Goal: Check status

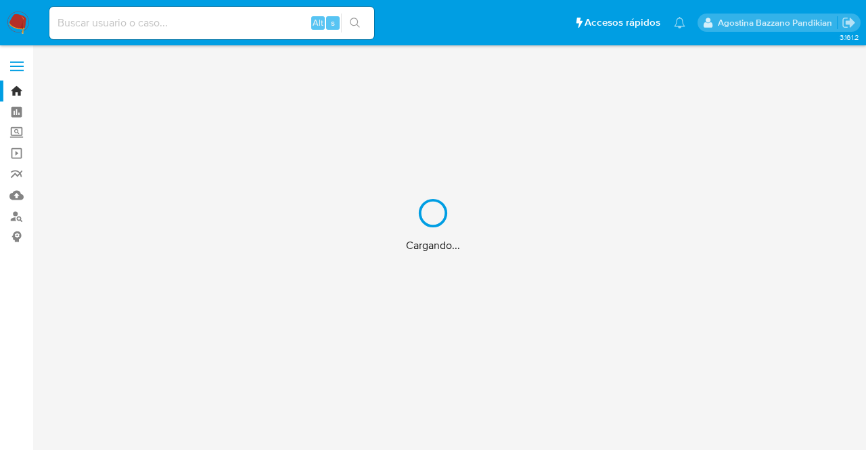
click at [250, 28] on div "Cargando..." at bounding box center [433, 225] width 866 height 450
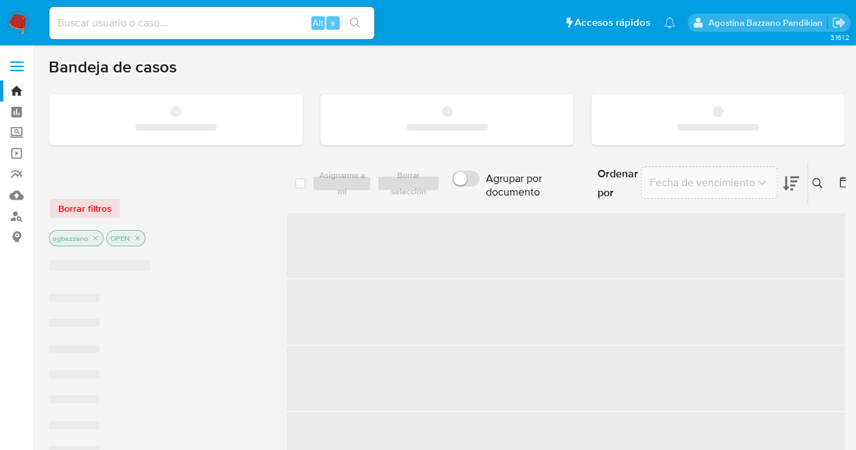
click at [215, 28] on input at bounding box center [211, 23] width 325 height 18
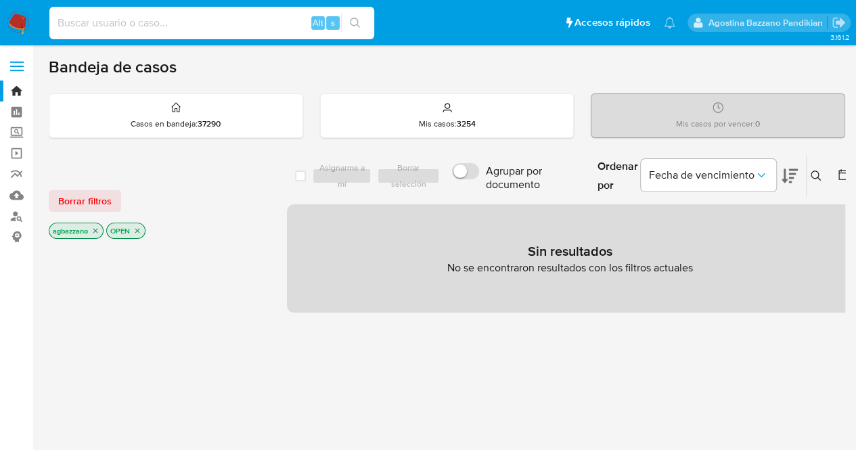
paste input "70187753"
type input "70187753"
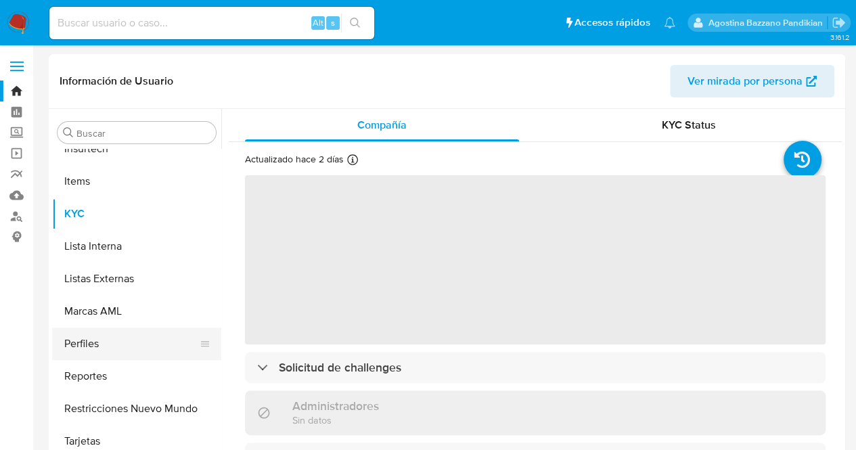
scroll to position [669, 0]
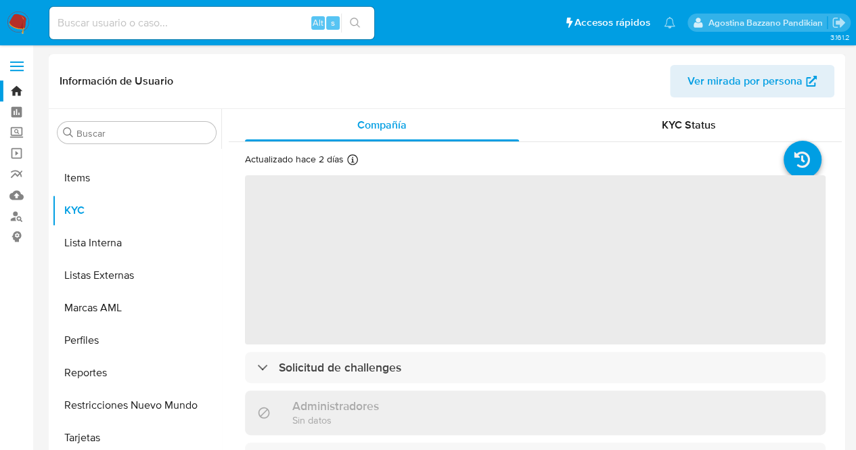
select select "10"
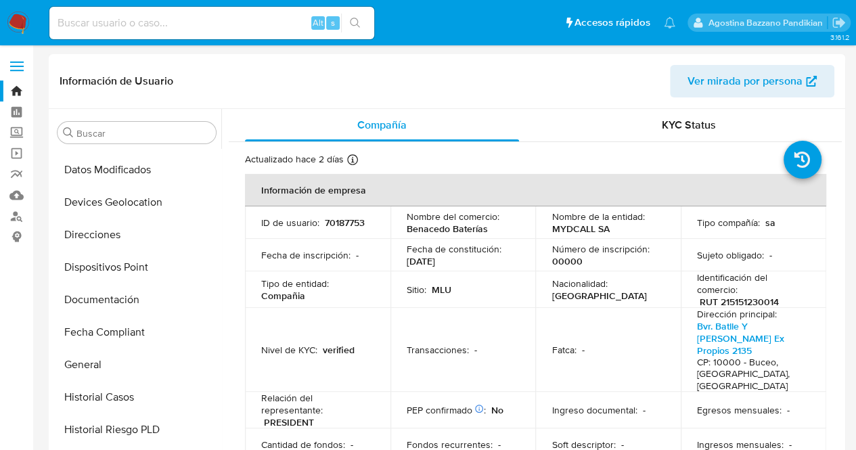
scroll to position [256, 0]
click at [623, 125] on div "KYC Status" at bounding box center [689, 125] width 274 height 32
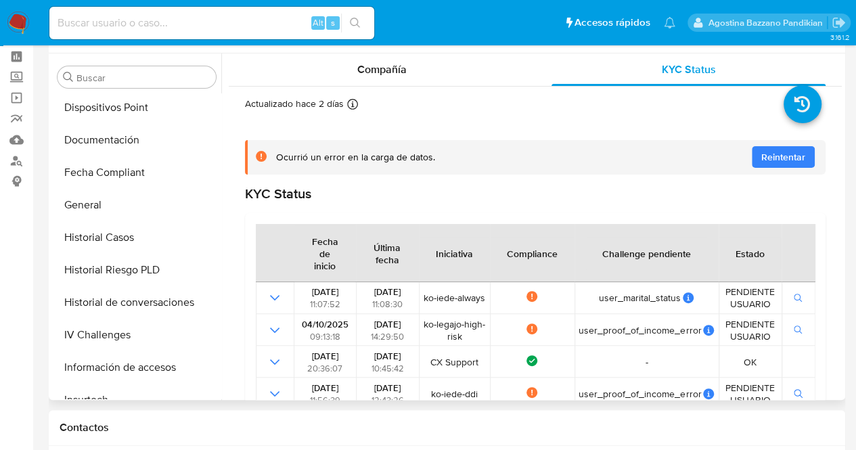
scroll to position [371, 0]
